Goal: Consume media (video, audio)

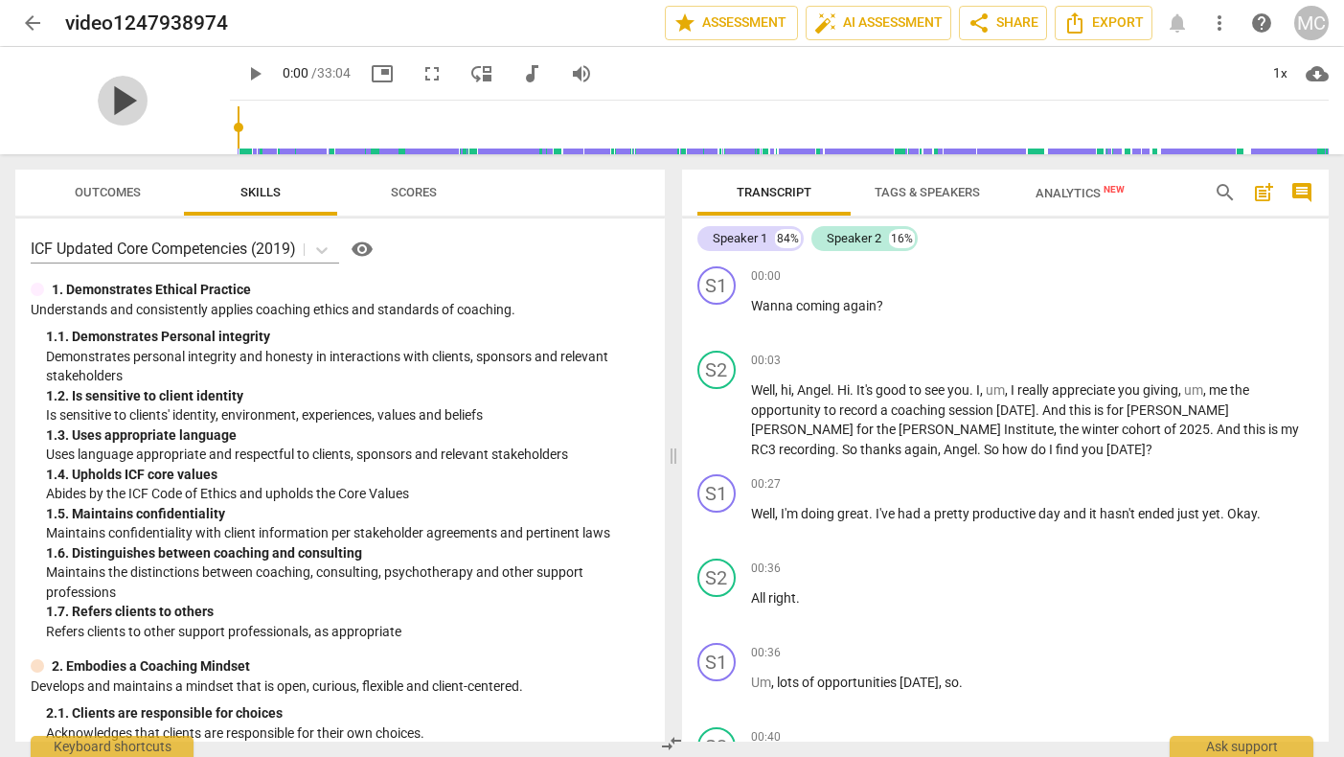
click at [112, 100] on span "play_arrow" at bounding box center [123, 101] width 50 height 50
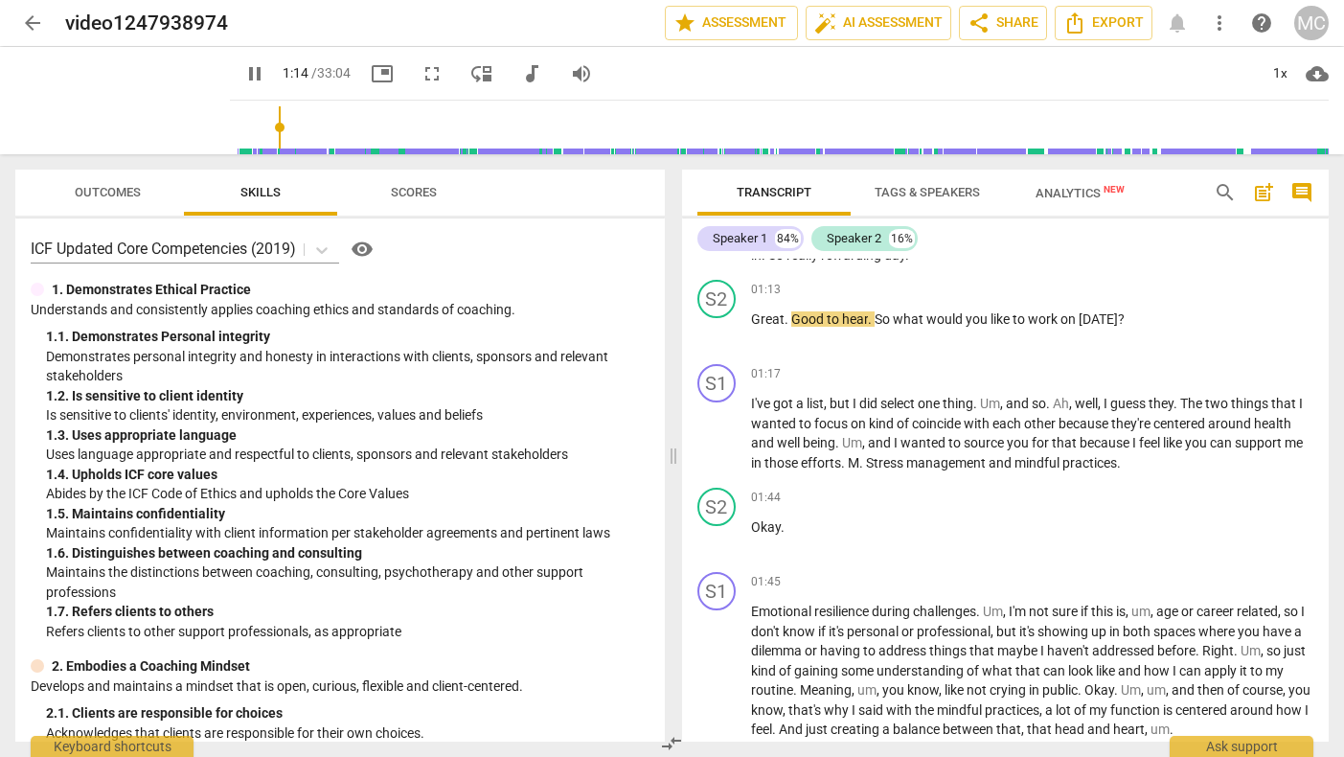
scroll to position [657, 0]
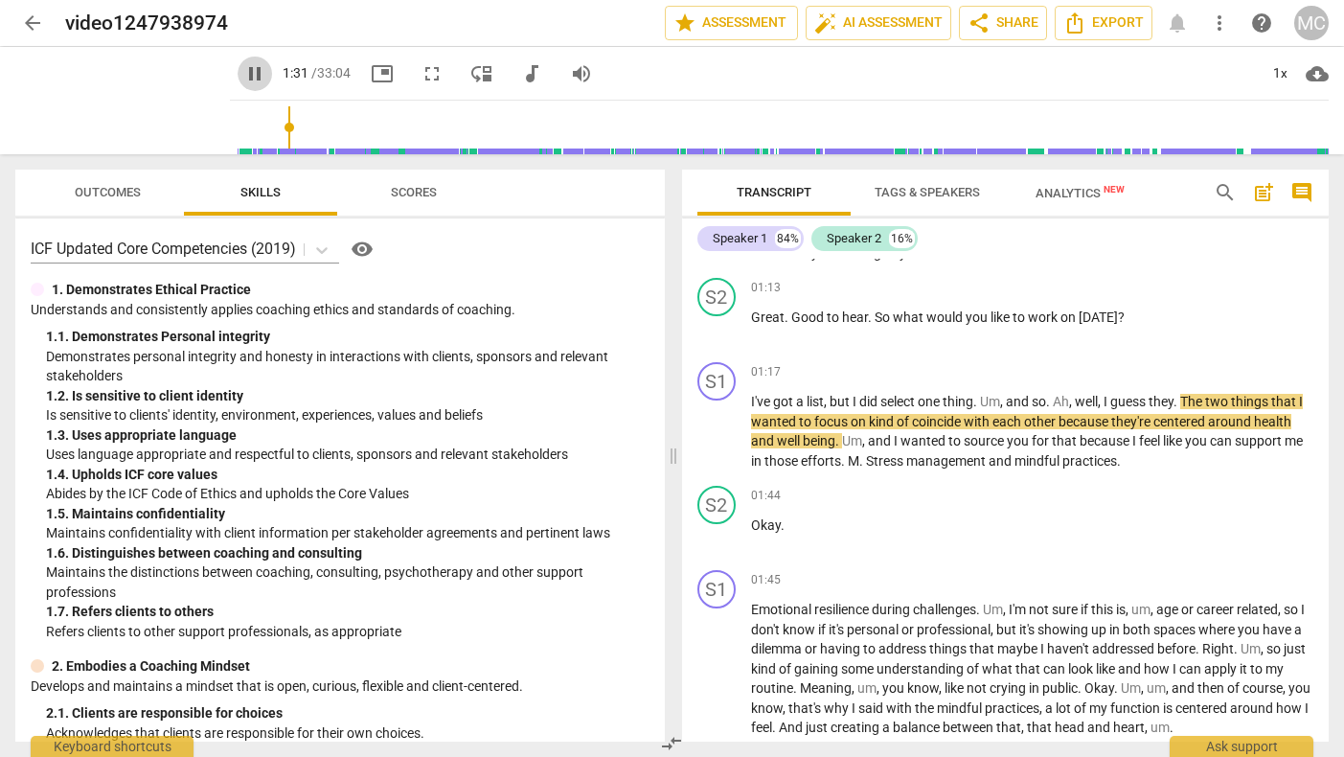
click at [243, 74] on span "pause" at bounding box center [254, 73] width 23 height 23
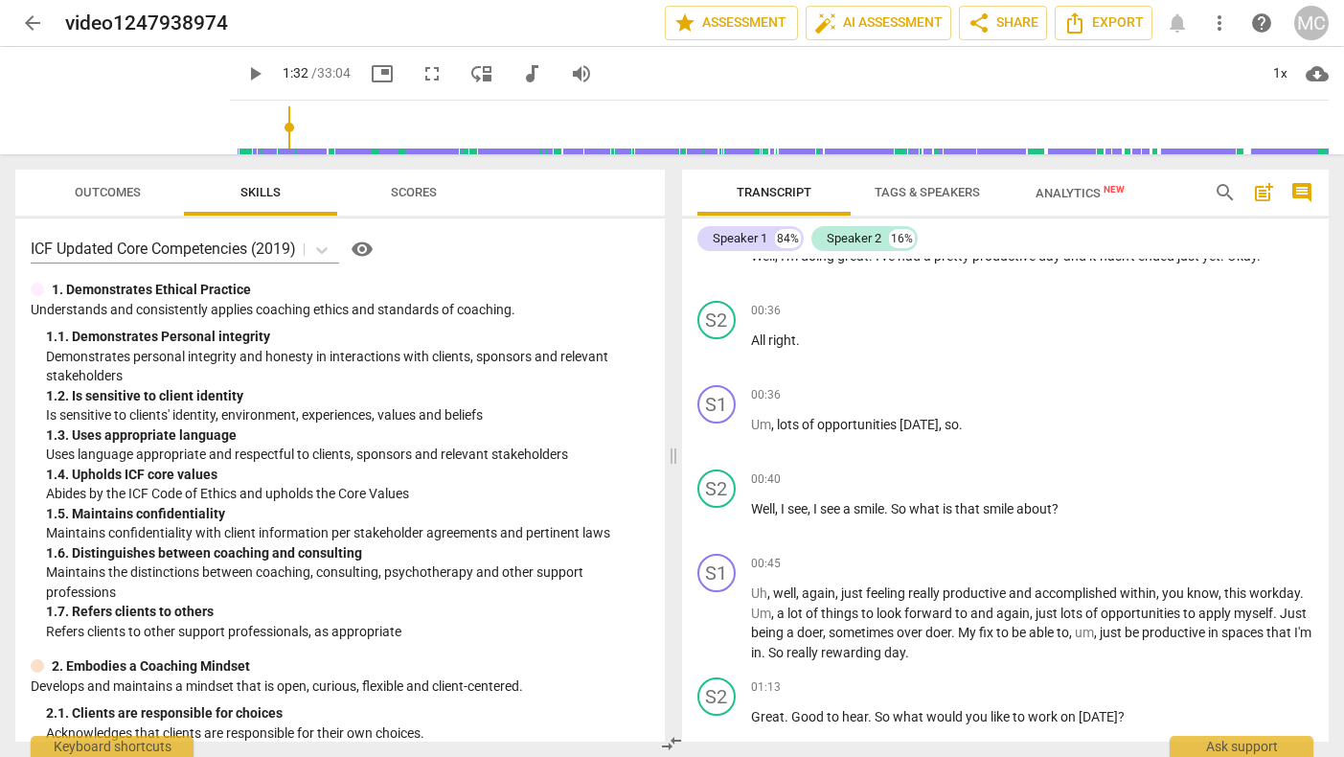
scroll to position [183, 0]
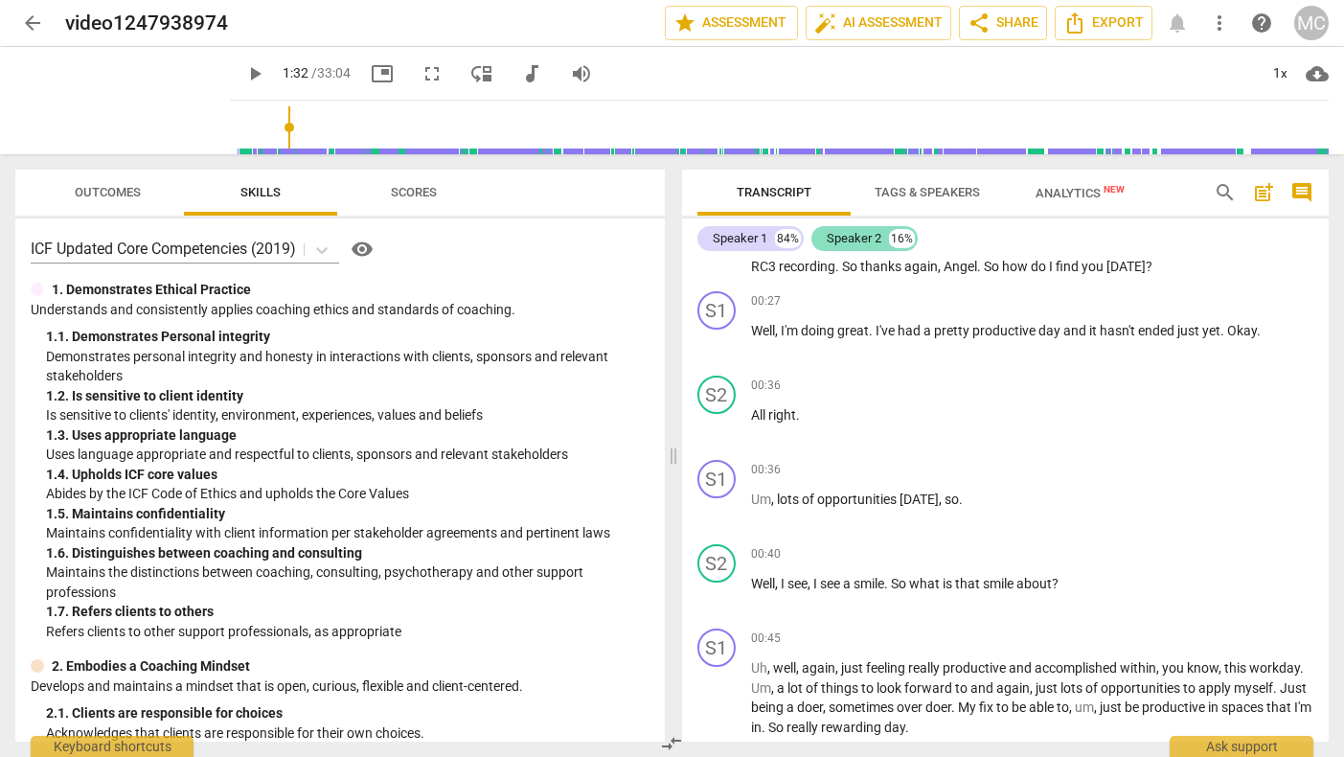
click at [855, 239] on div "Speaker 2" at bounding box center [854, 238] width 55 height 19
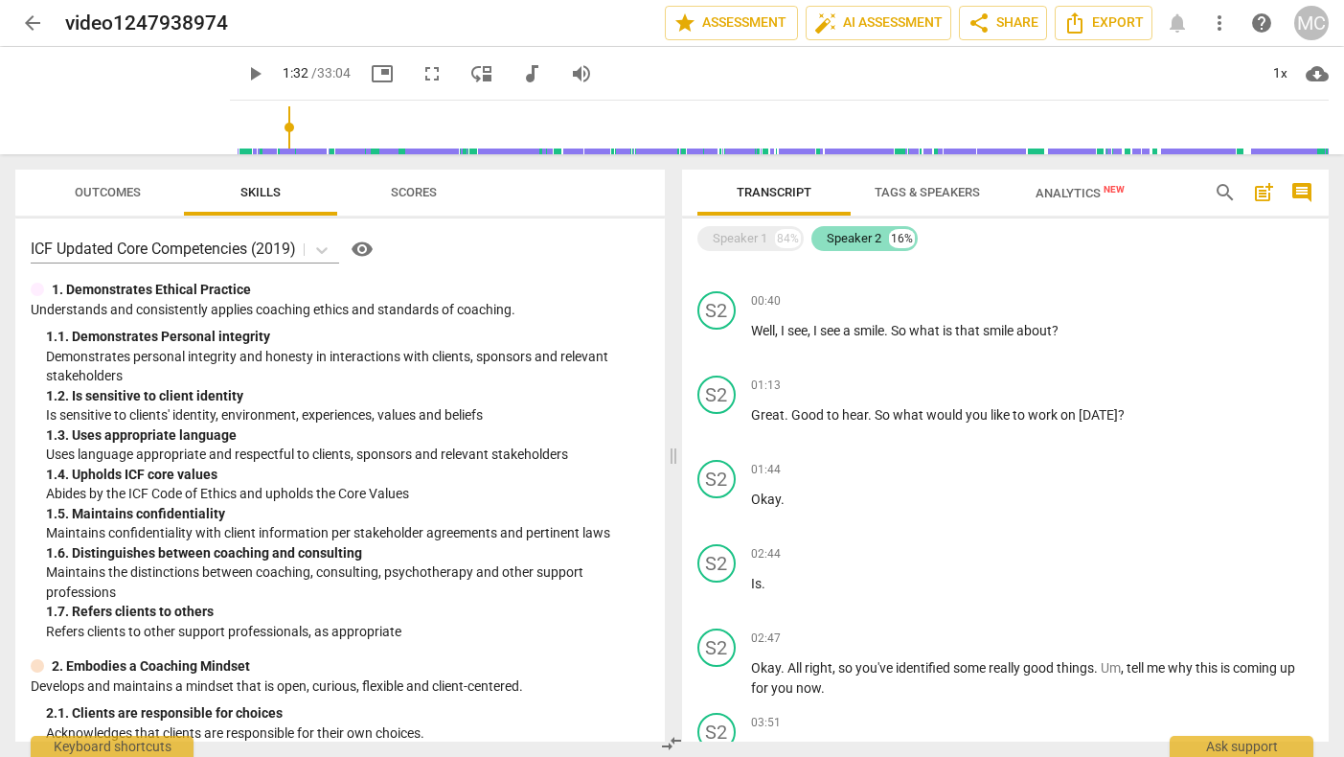
scroll to position [99, 0]
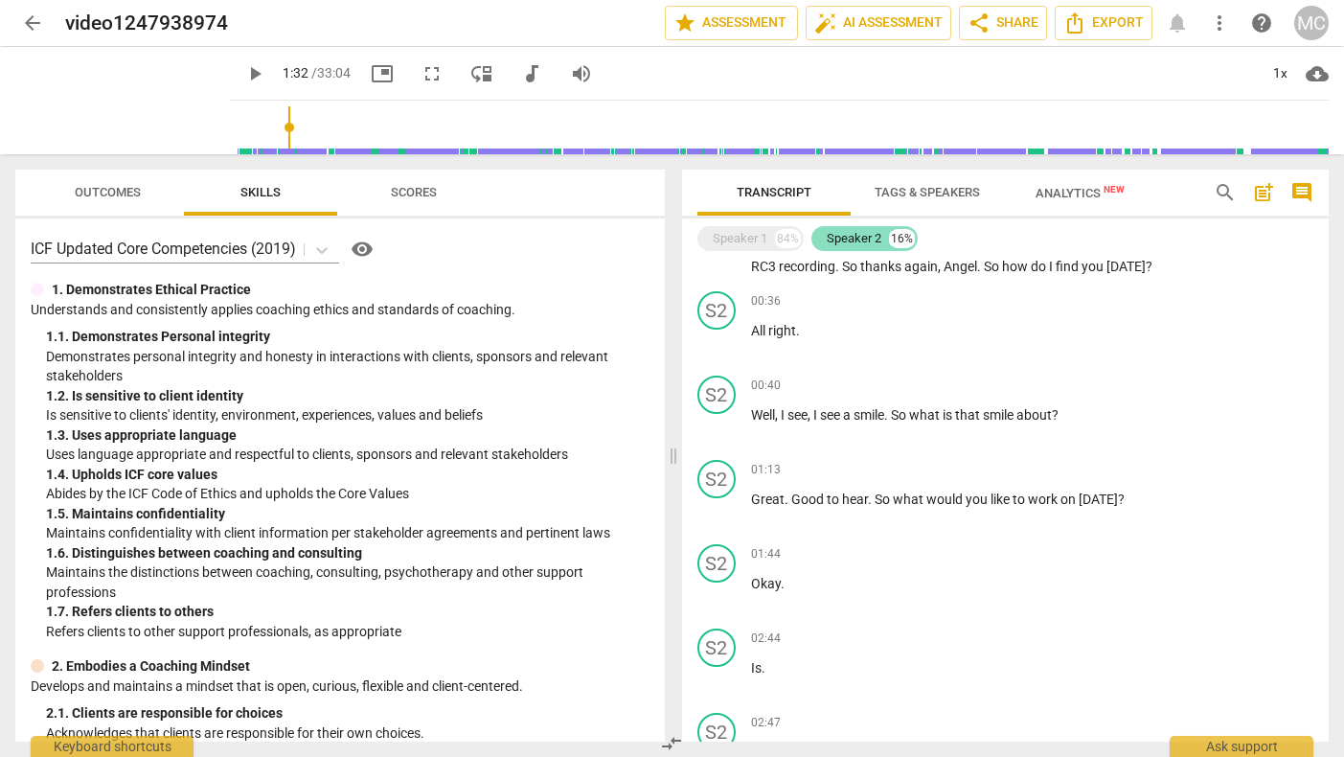
click at [854, 239] on div "Speaker 2" at bounding box center [854, 238] width 55 height 19
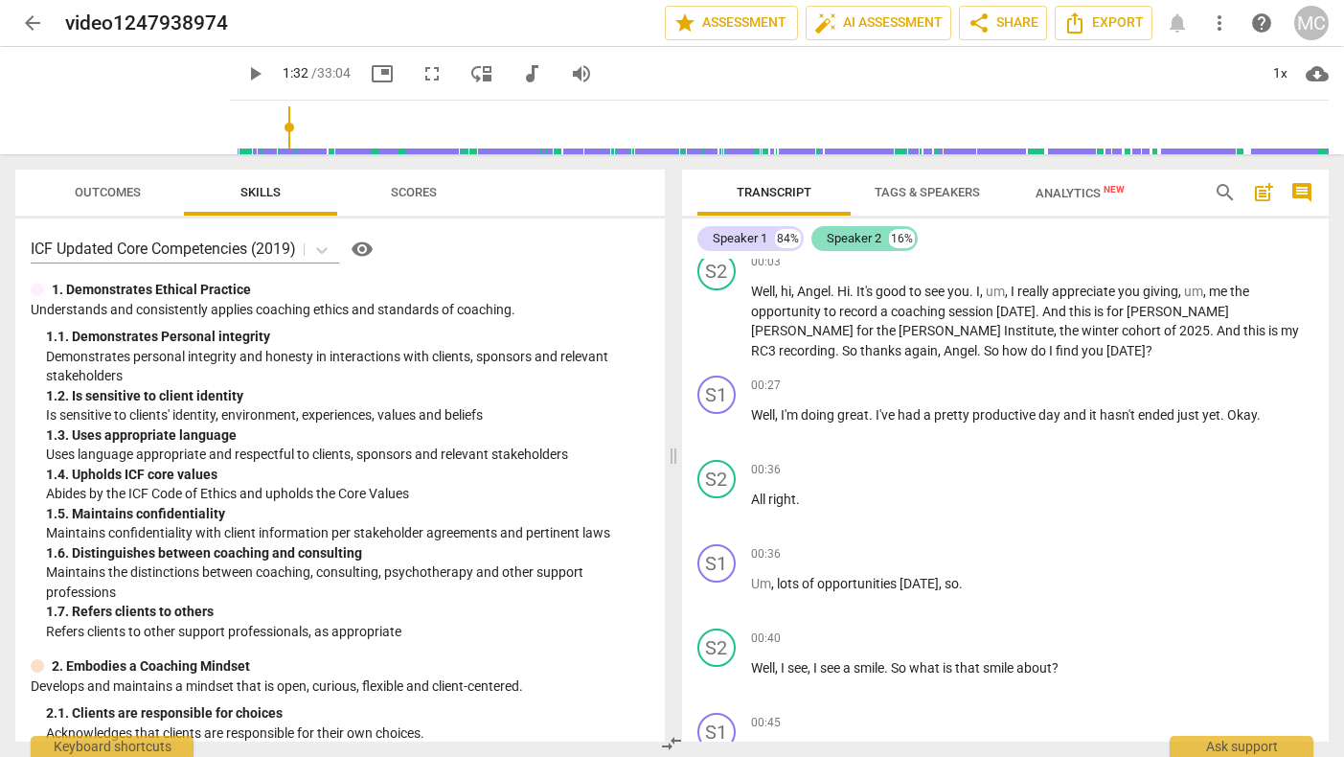
scroll to position [183, 0]
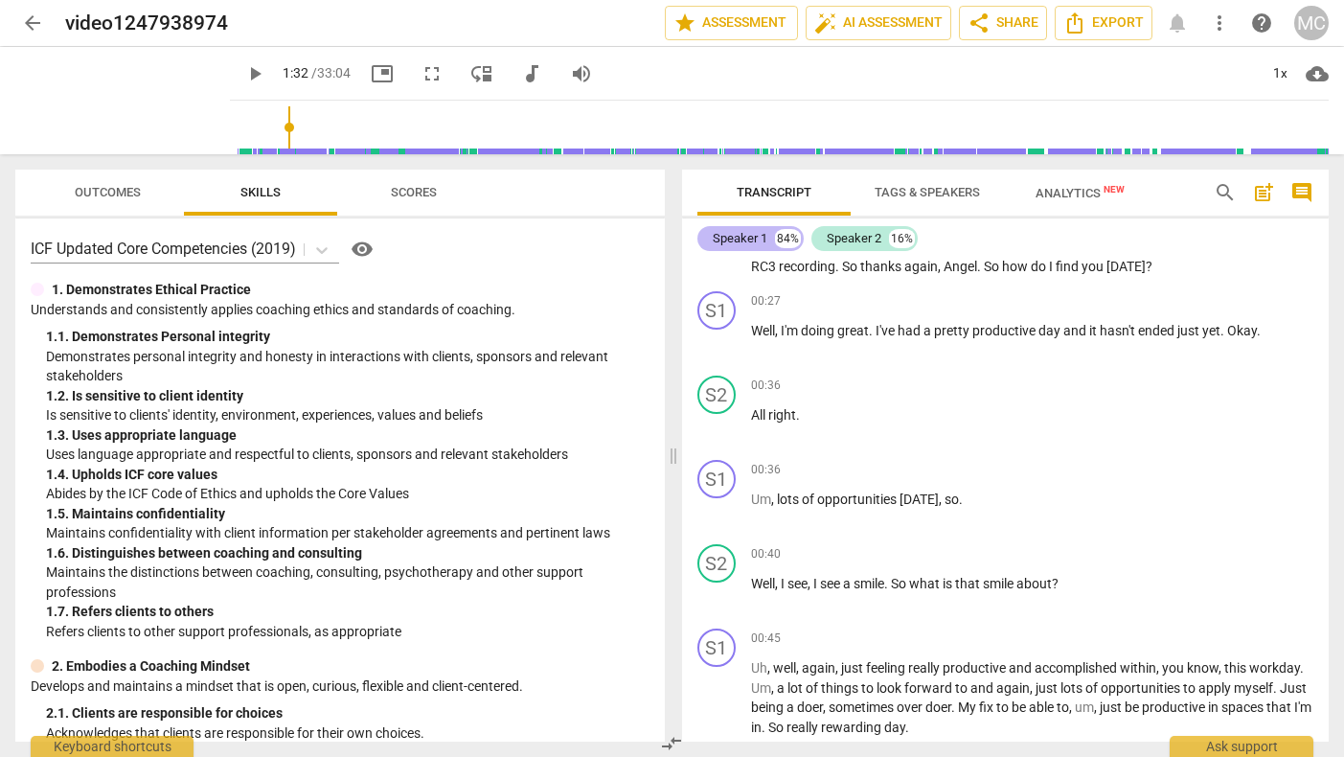
click at [742, 235] on div "Speaker 1" at bounding box center [740, 238] width 55 height 19
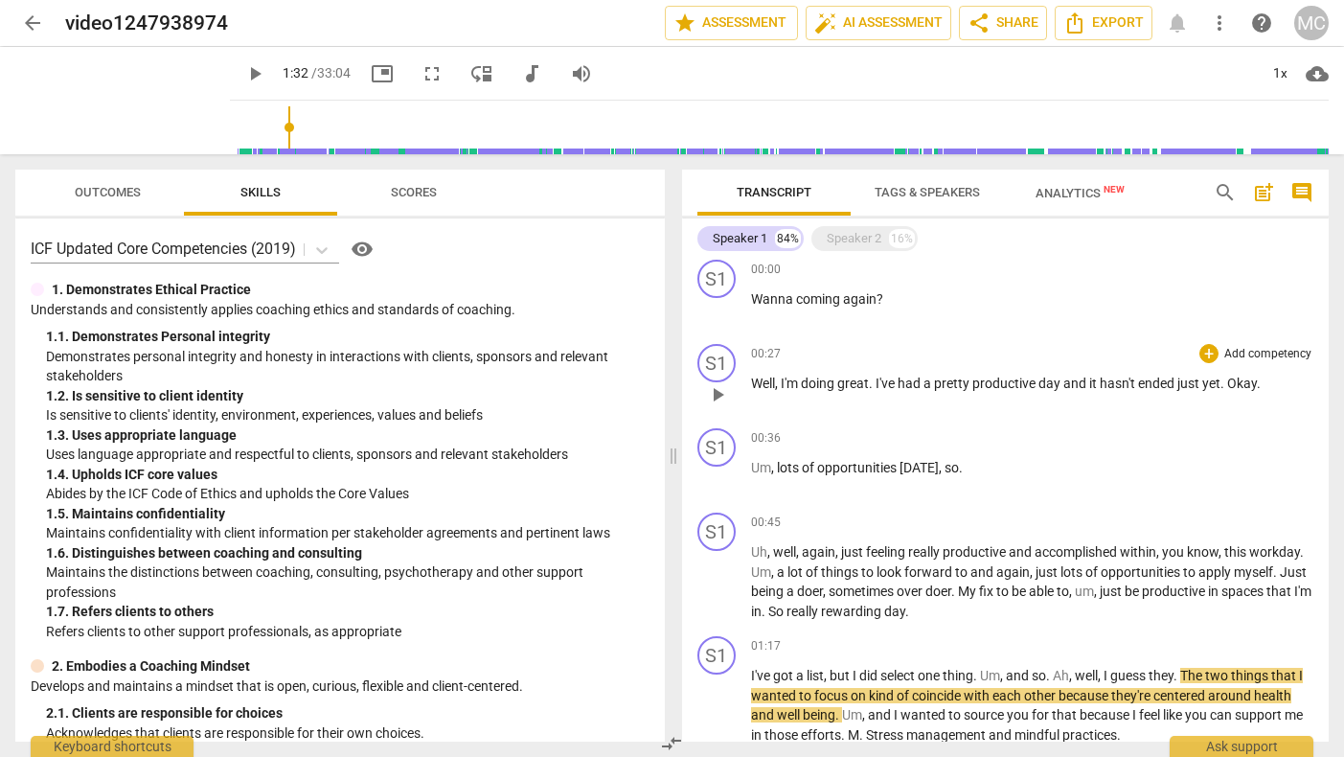
scroll to position [0, 0]
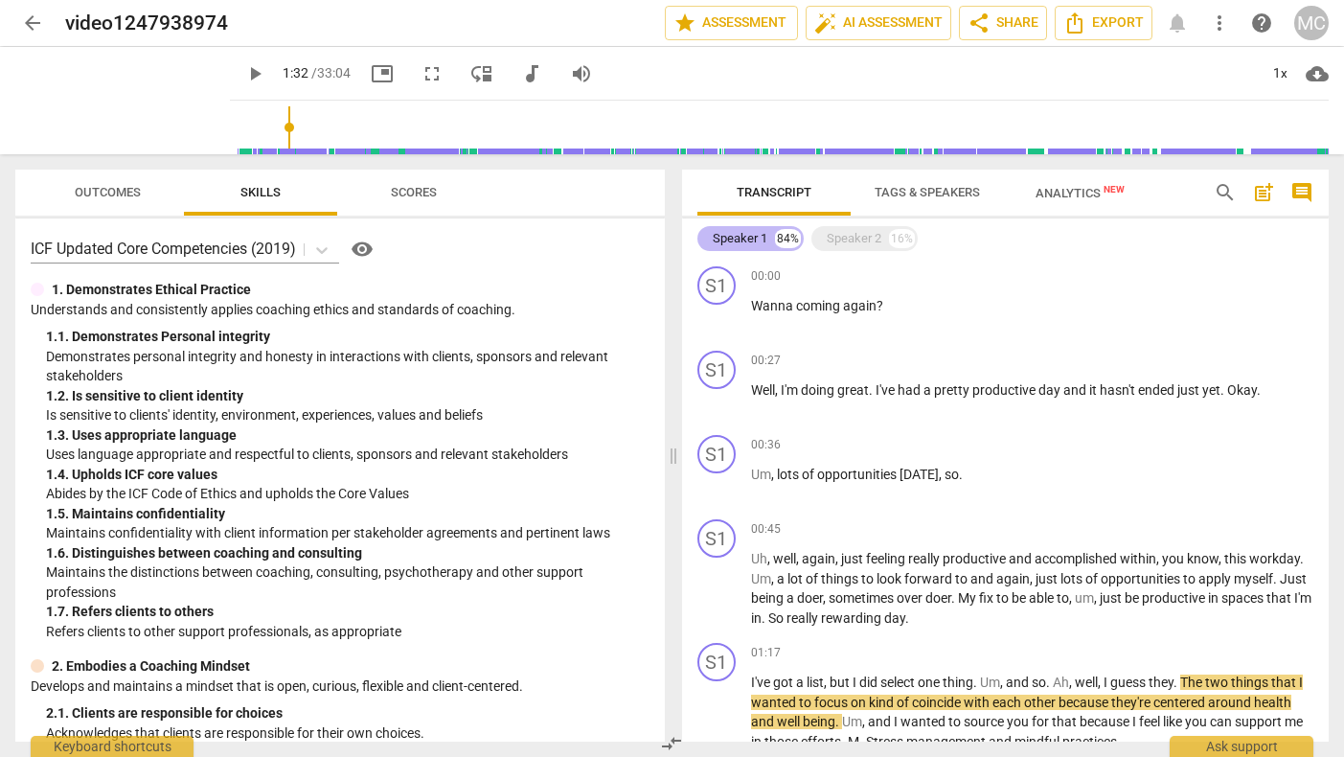
click at [722, 237] on div "Speaker 1" at bounding box center [740, 238] width 55 height 19
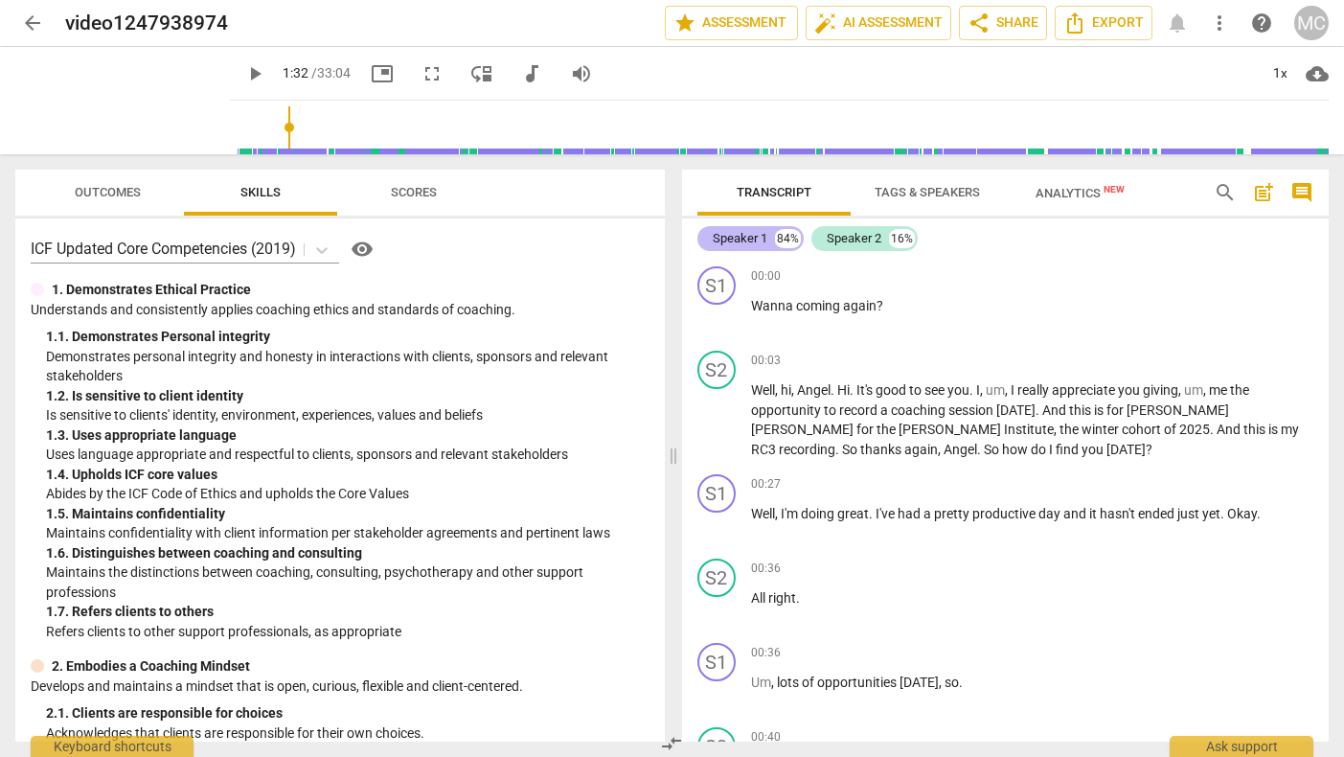
click at [722, 237] on div "Speaker 1" at bounding box center [740, 238] width 55 height 19
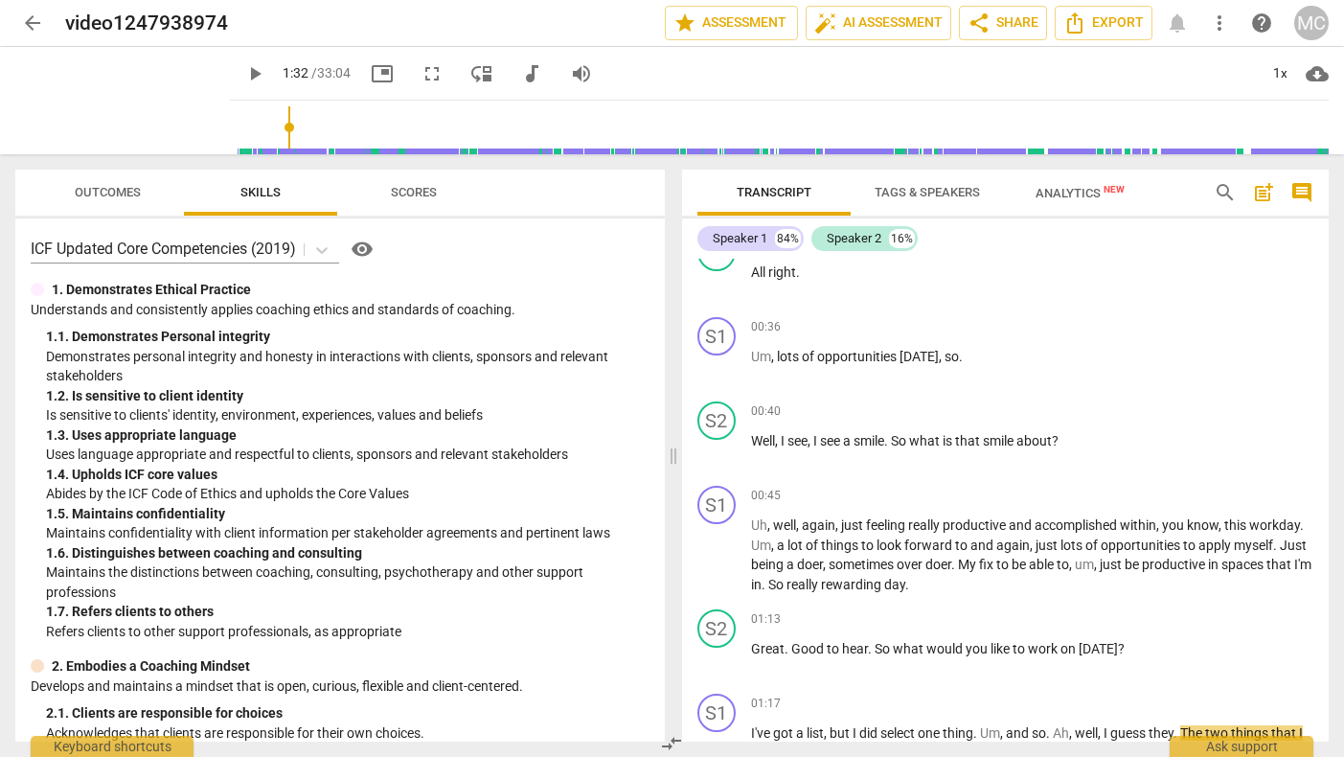
scroll to position [324, 0]
click at [857, 237] on div "Speaker 2" at bounding box center [854, 238] width 55 height 19
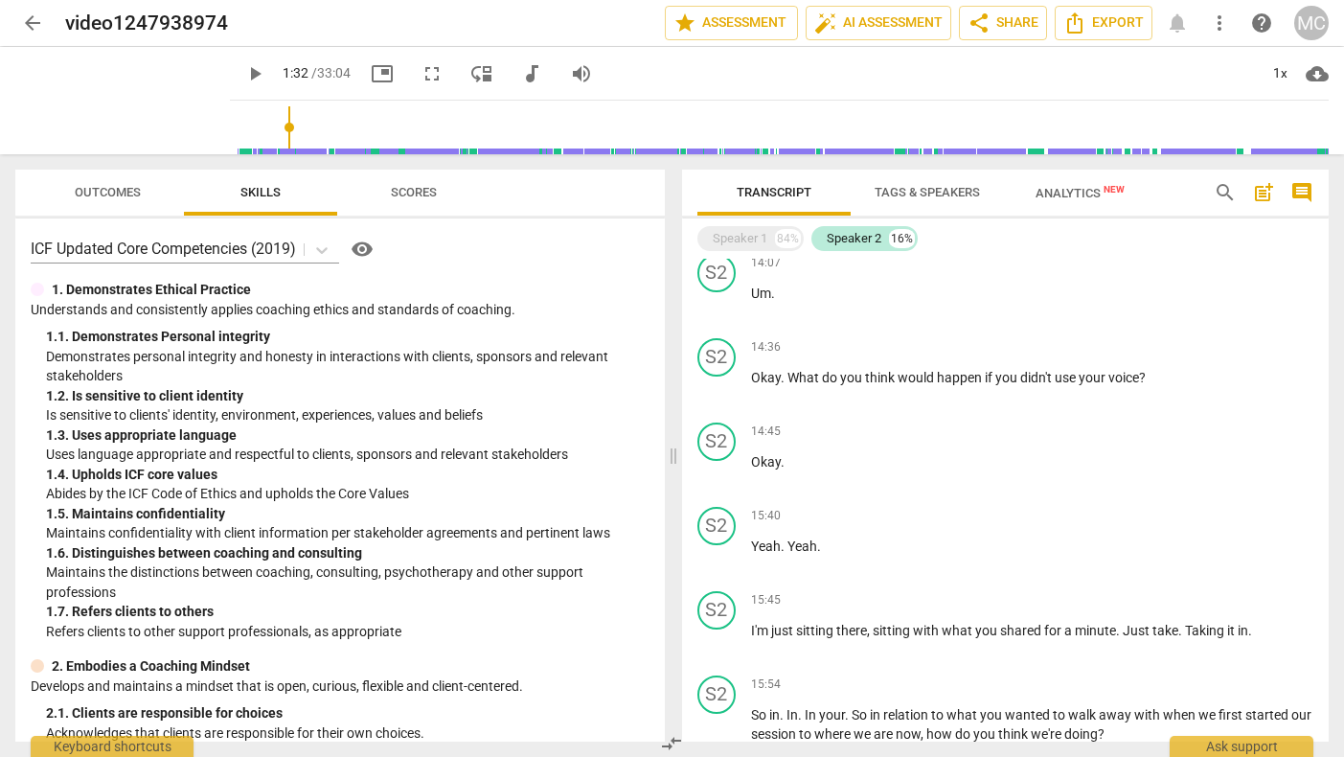
scroll to position [2222, 0]
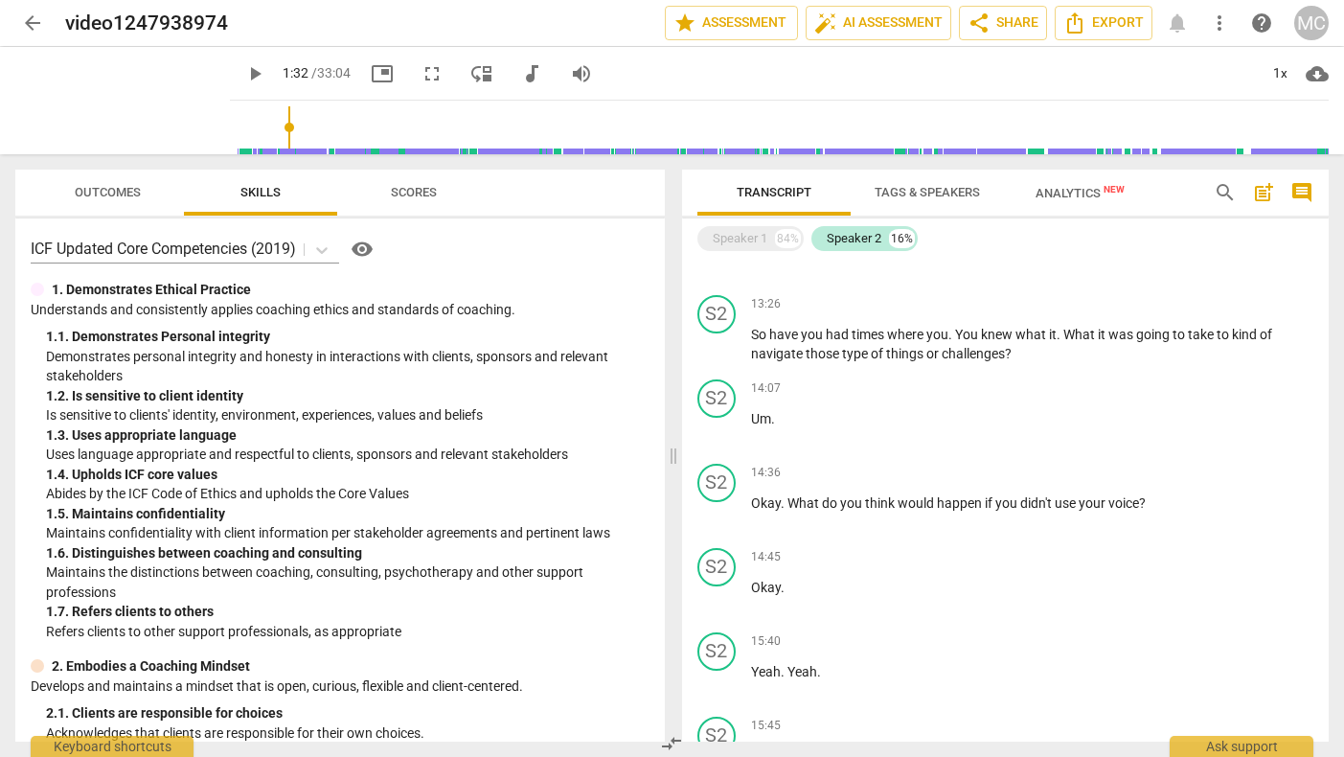
type input "92"
